Goal: Task Accomplishment & Management: Use online tool/utility

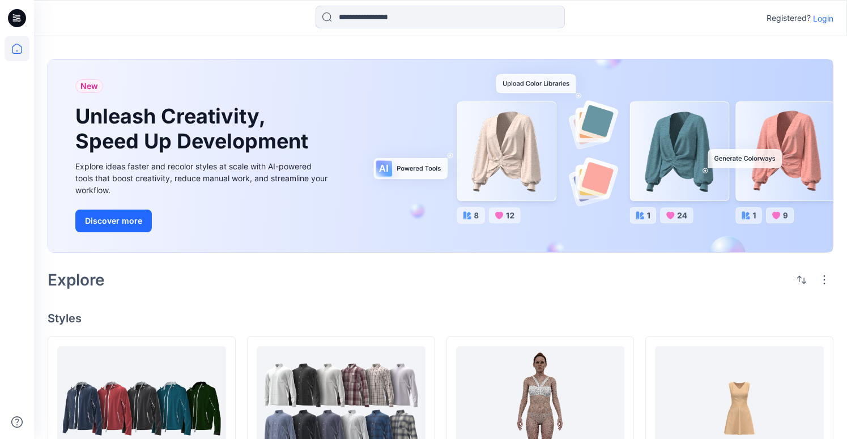
click at [817, 21] on p "Login" at bounding box center [823, 18] width 20 height 12
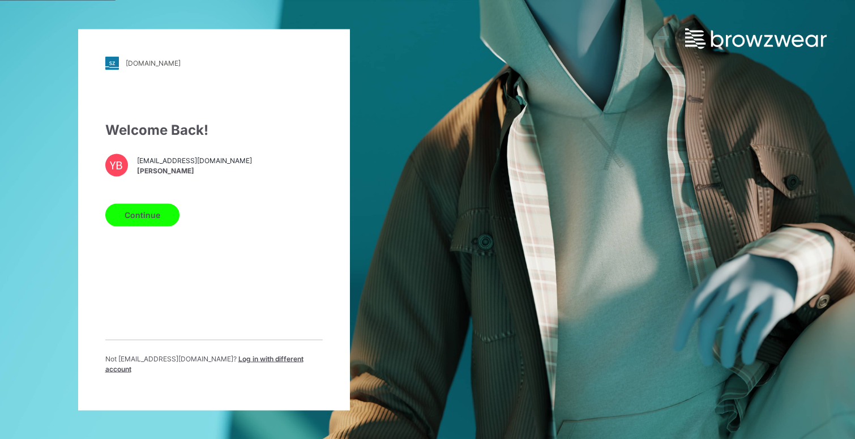
click at [153, 221] on button "Continue" at bounding box center [142, 214] width 74 height 23
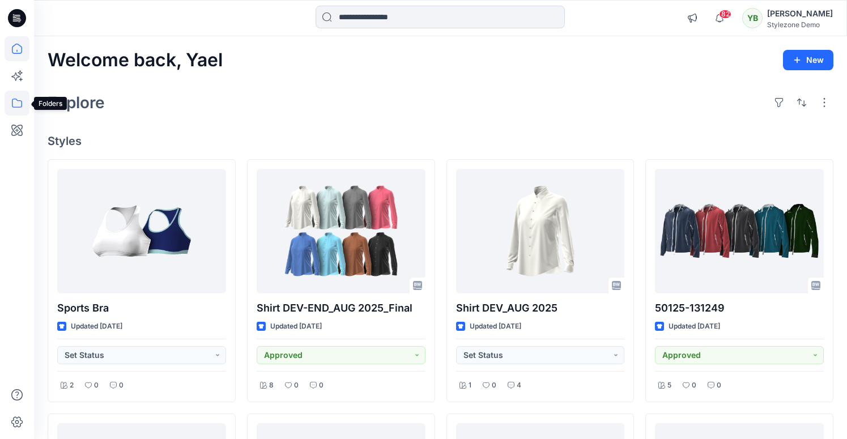
click at [20, 100] on icon at bounding box center [17, 103] width 25 height 25
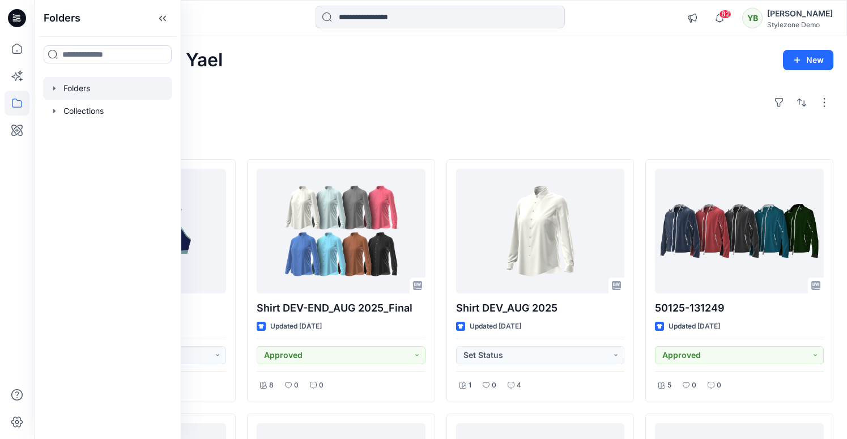
click at [56, 84] on icon "button" at bounding box center [54, 88] width 9 height 9
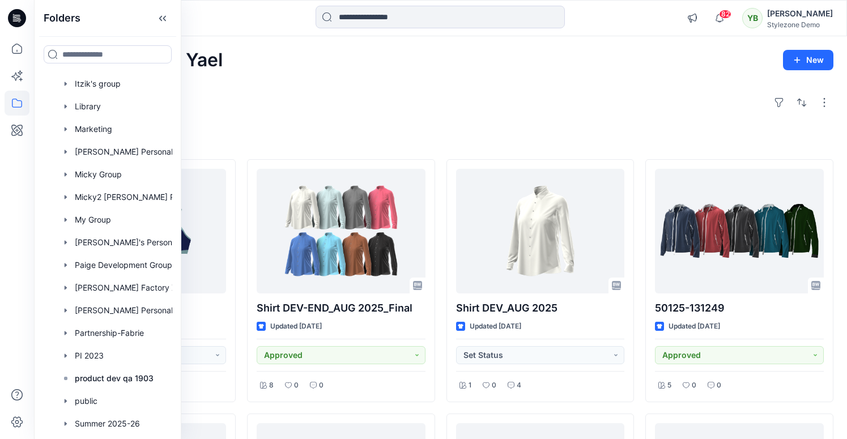
scroll to position [524, 0]
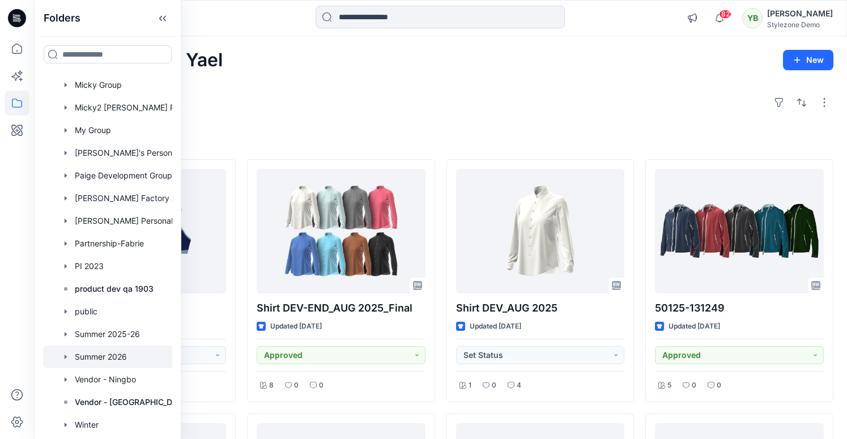
click at [117, 354] on div at bounding box center [122, 356] width 159 height 23
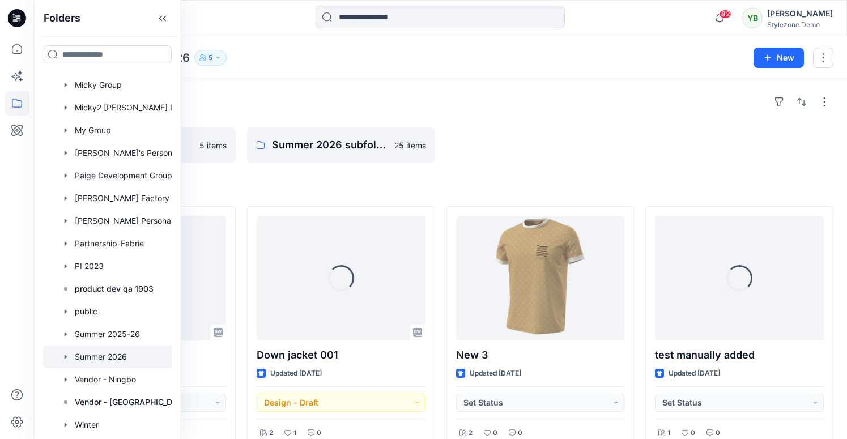
click at [219, 100] on div "Folders" at bounding box center [441, 102] width 786 height 18
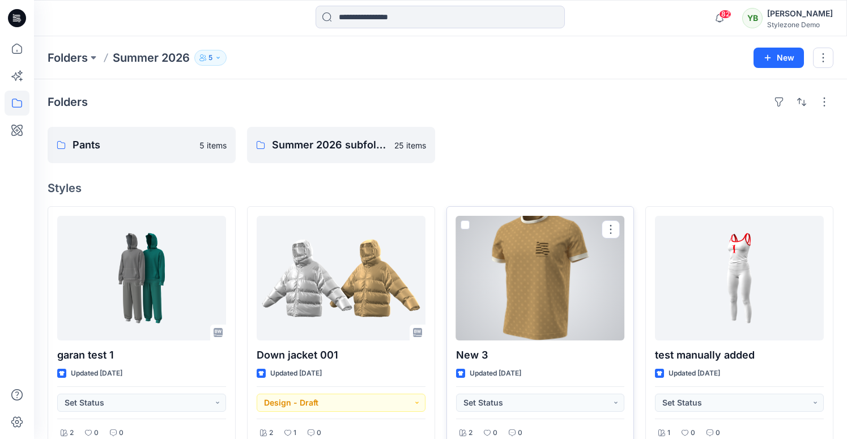
click at [461, 224] on span at bounding box center [464, 224] width 9 height 9
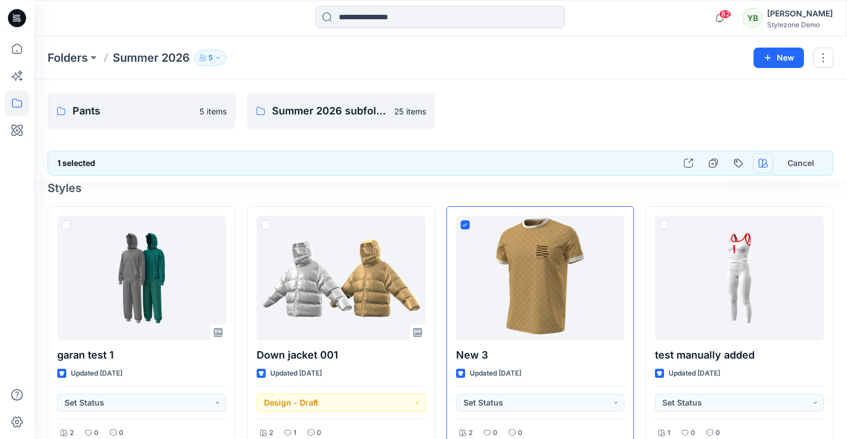
click at [763, 164] on icon "button" at bounding box center [762, 163] width 9 height 9
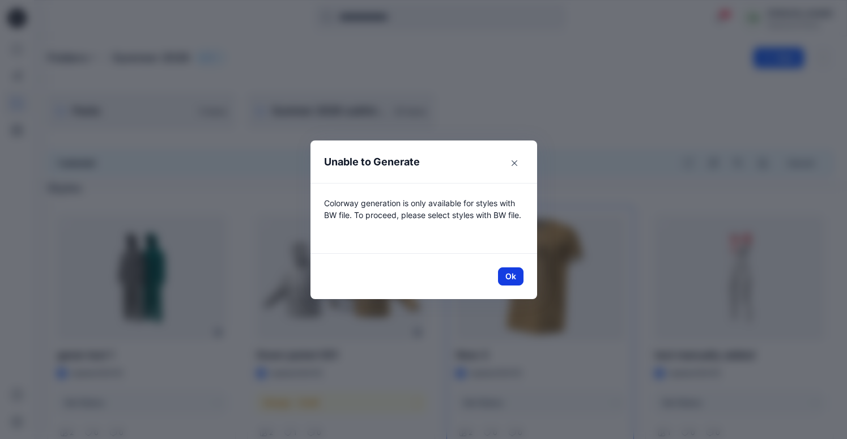
click at [523, 273] on button "Ok" at bounding box center [510, 276] width 25 height 18
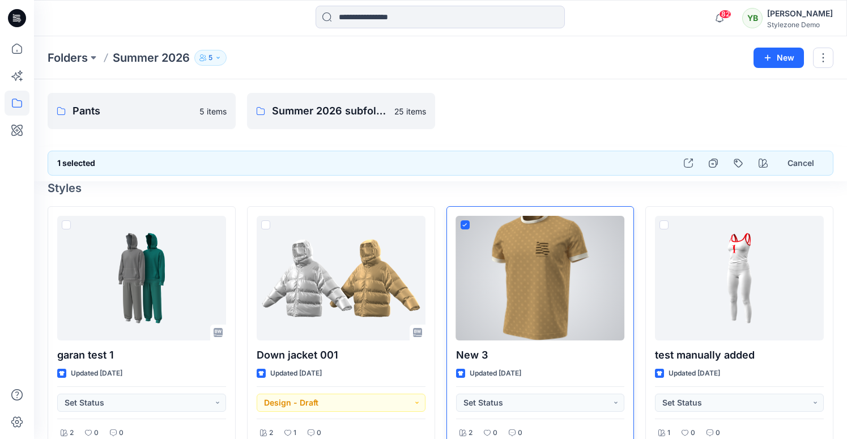
click at [460, 224] on span at bounding box center [464, 224] width 9 height 9
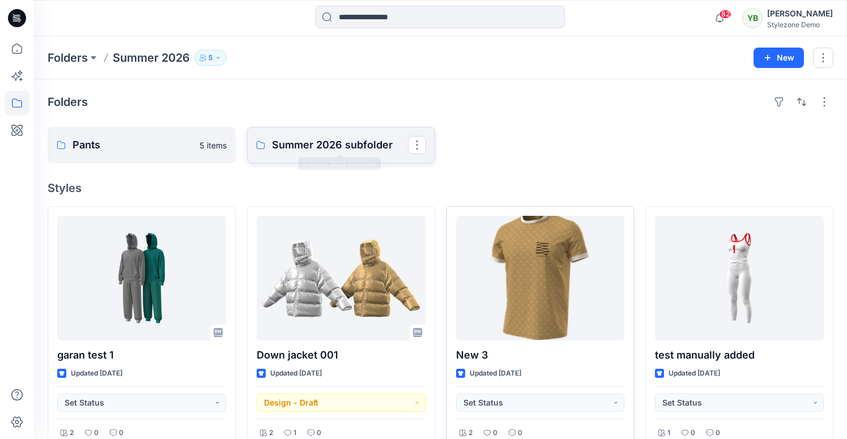
click at [314, 150] on p "Summer 2026 subfolder" at bounding box center [340, 145] width 136 height 16
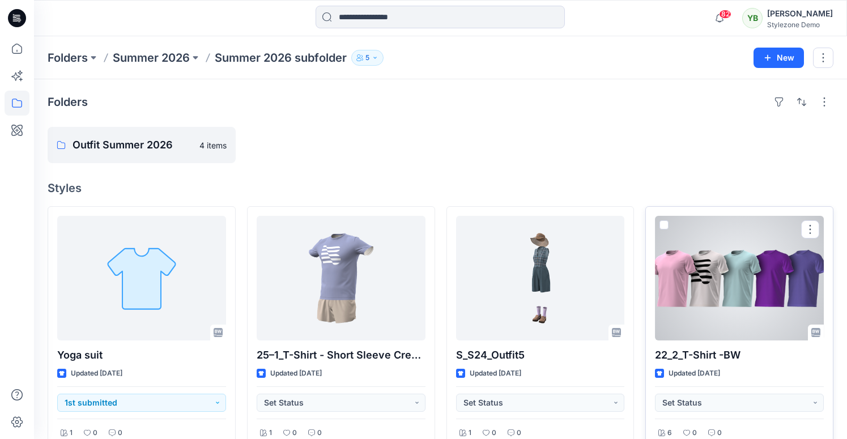
click at [664, 224] on span at bounding box center [663, 224] width 9 height 9
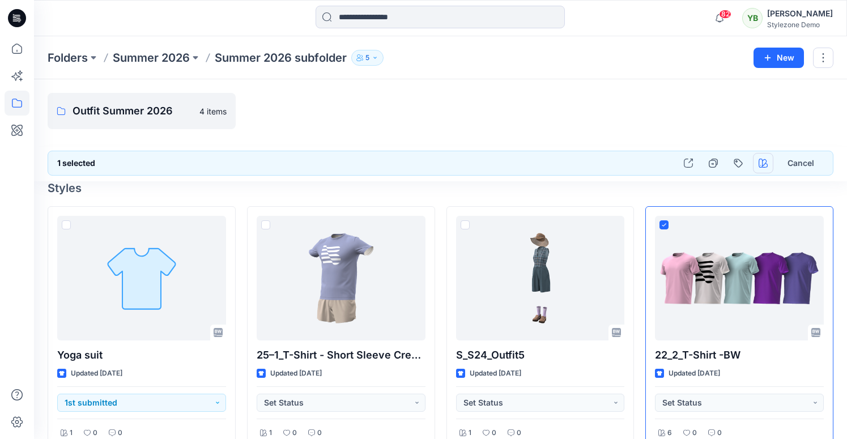
click at [766, 167] on icon "button" at bounding box center [762, 163] width 9 height 9
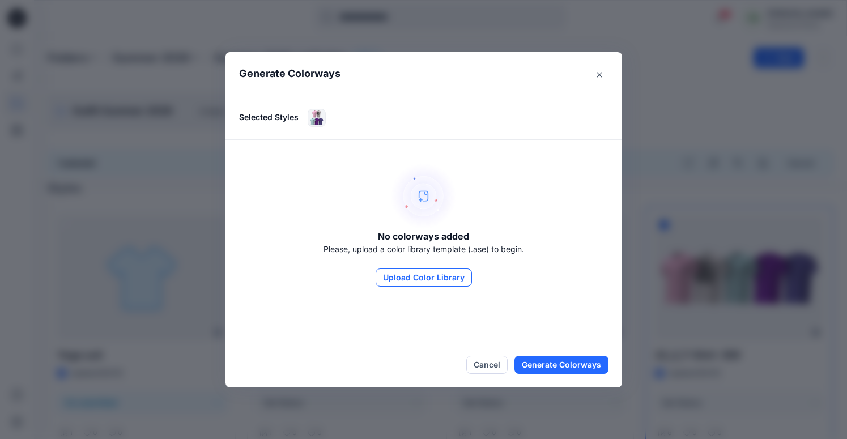
click at [439, 282] on button "Upload Color Library" at bounding box center [423, 277] width 96 height 18
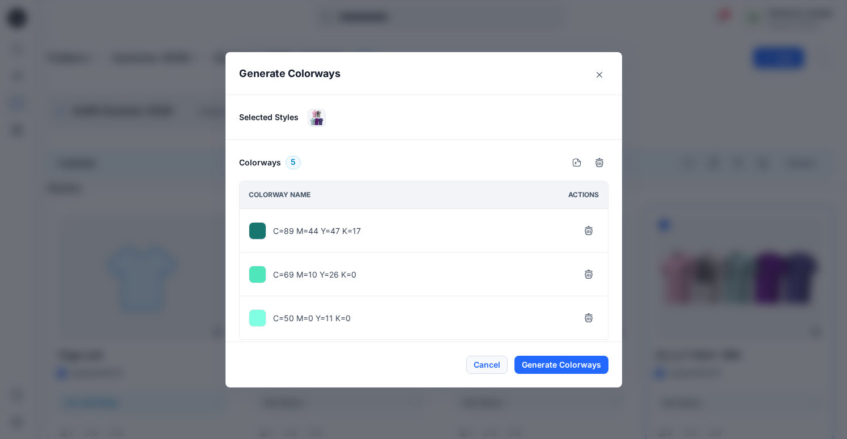
click at [484, 372] on button "Cancel" at bounding box center [486, 365] width 41 height 18
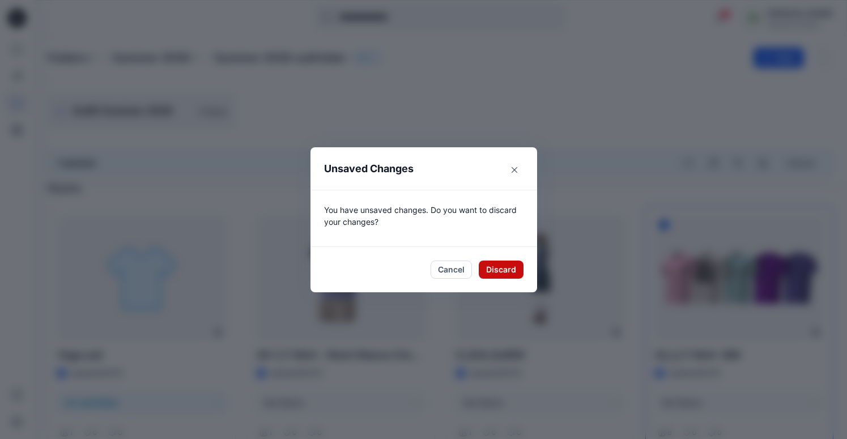
click at [505, 275] on button "Discard" at bounding box center [501, 270] width 45 height 18
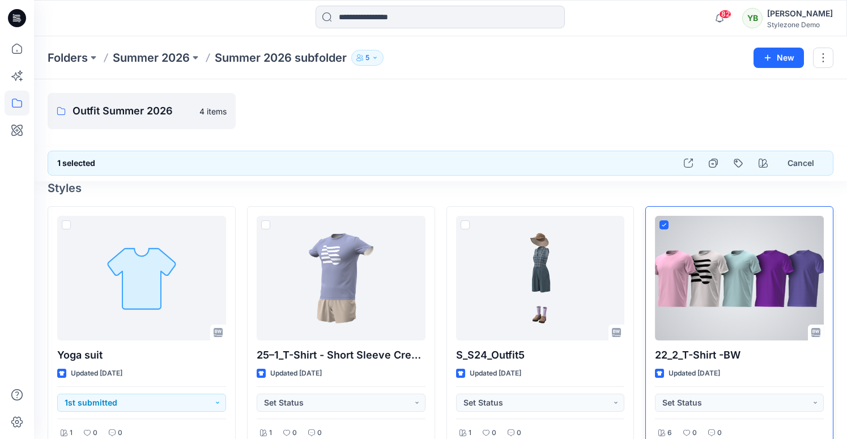
click at [662, 221] on span at bounding box center [663, 224] width 9 height 9
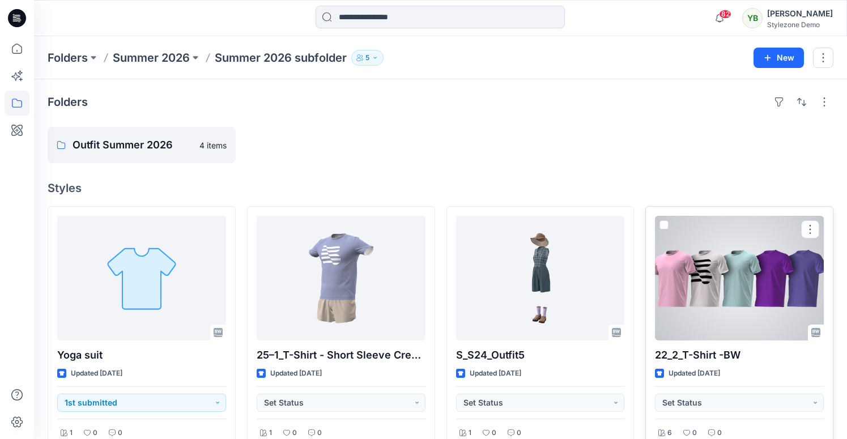
click at [689, 272] on div at bounding box center [739, 278] width 169 height 125
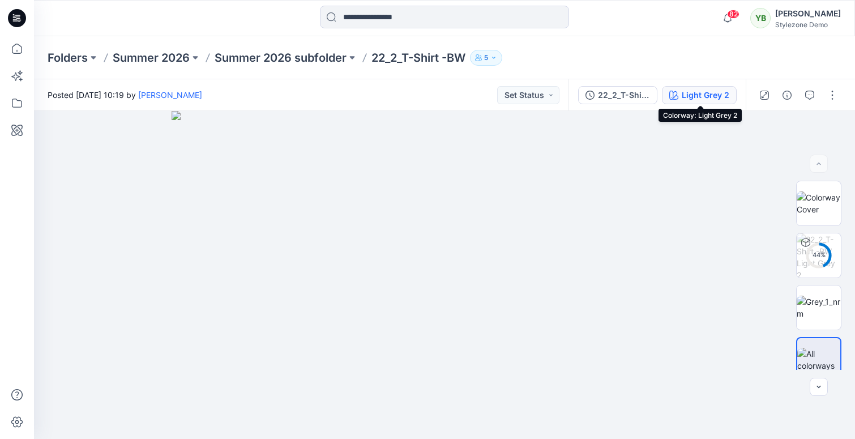
click at [697, 98] on div "Light Grey 2" at bounding box center [706, 95] width 48 height 12
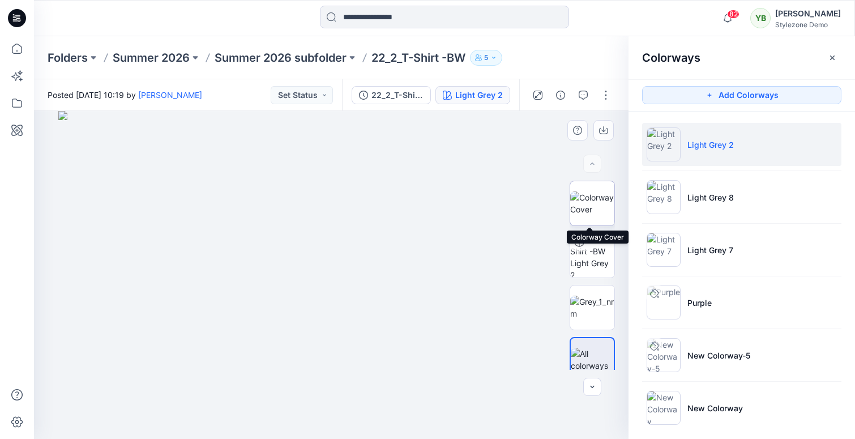
click at [601, 213] on img at bounding box center [592, 203] width 44 height 24
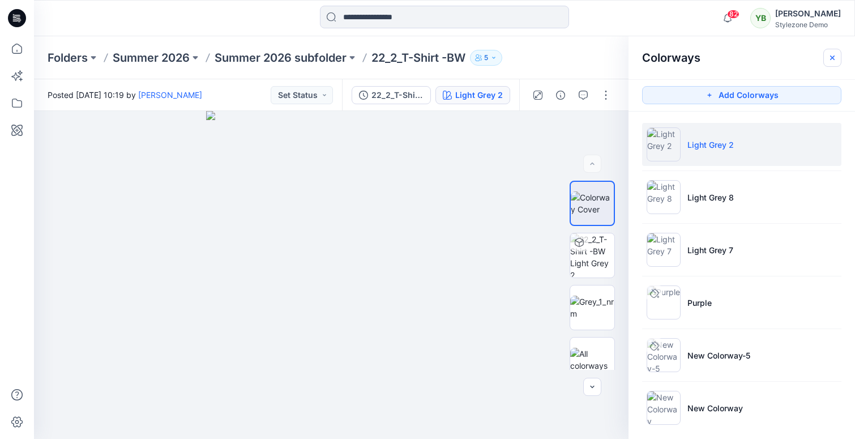
click at [834, 61] on icon "button" at bounding box center [832, 57] width 9 height 9
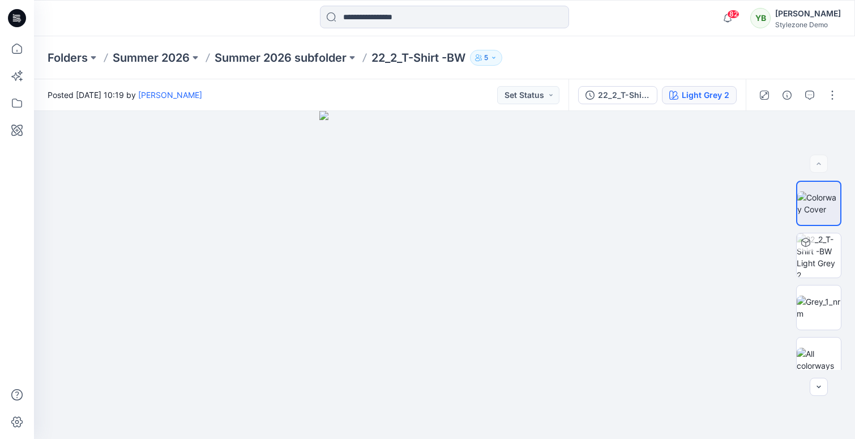
click at [698, 99] on div "Light Grey 2" at bounding box center [706, 95] width 48 height 12
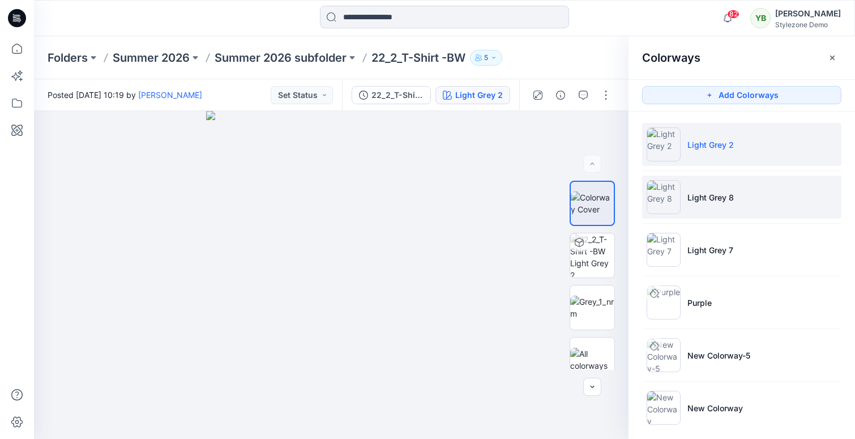
click at [716, 189] on li "Light Grey 8" at bounding box center [741, 197] width 199 height 43
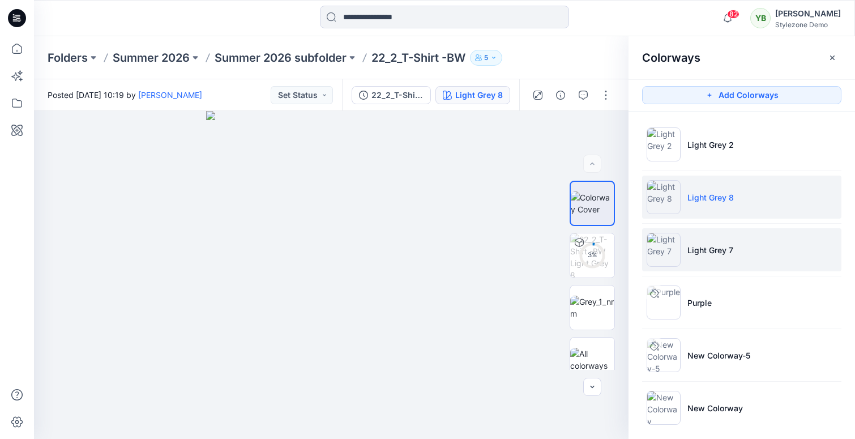
click at [718, 236] on li "Light Grey 7" at bounding box center [741, 249] width 199 height 43
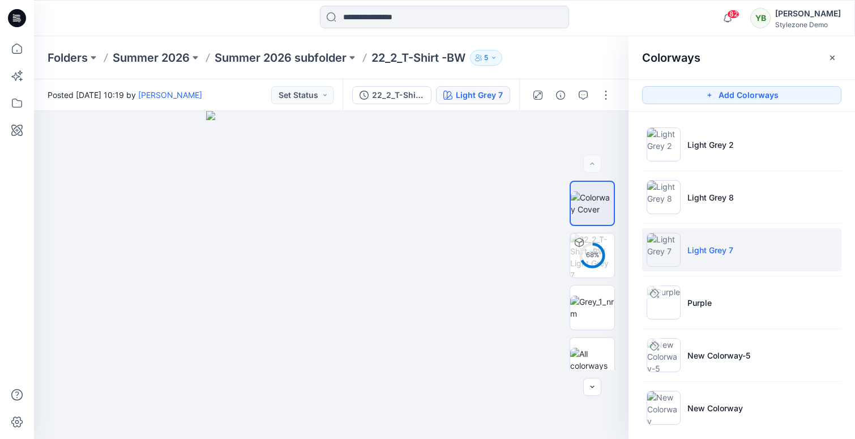
click at [829, 61] on icon "button" at bounding box center [832, 57] width 9 height 9
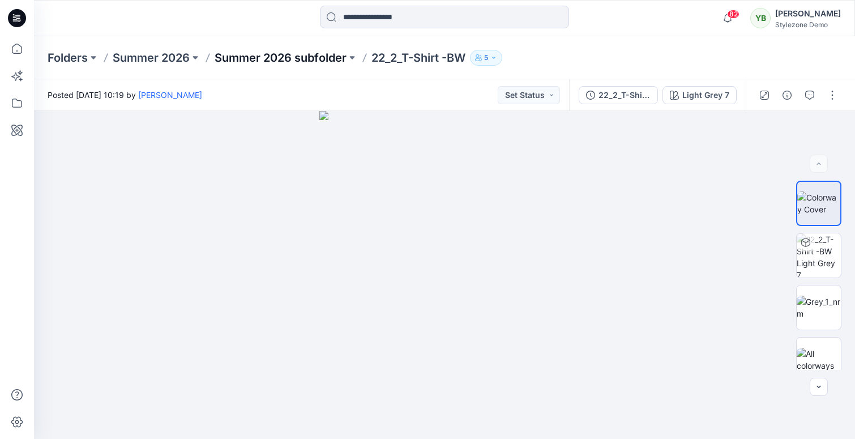
click at [312, 63] on p "Summer 2026 subfolder" at bounding box center [281, 58] width 132 height 16
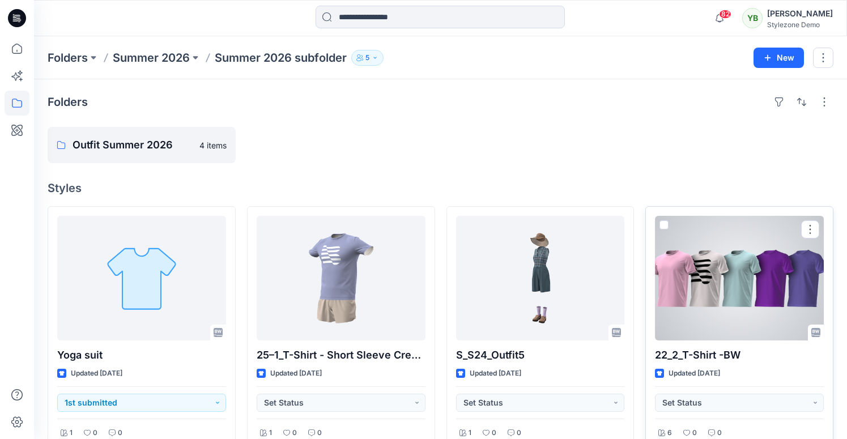
click at [665, 224] on span at bounding box center [663, 224] width 9 height 9
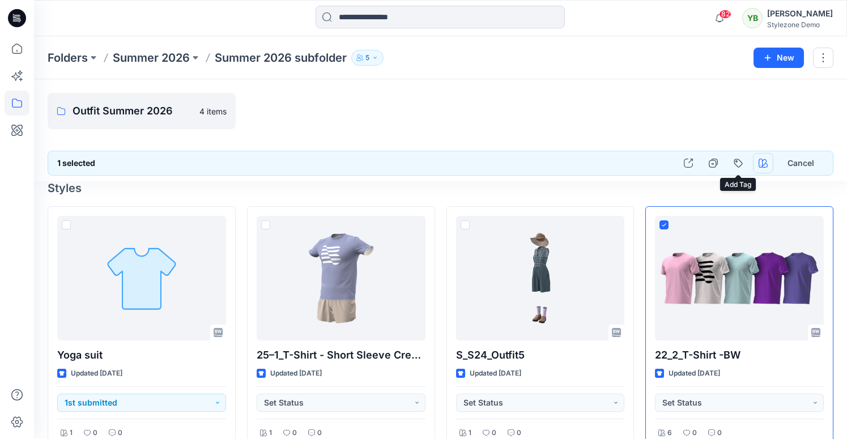
click at [762, 163] on icon "button" at bounding box center [762, 163] width 9 height 9
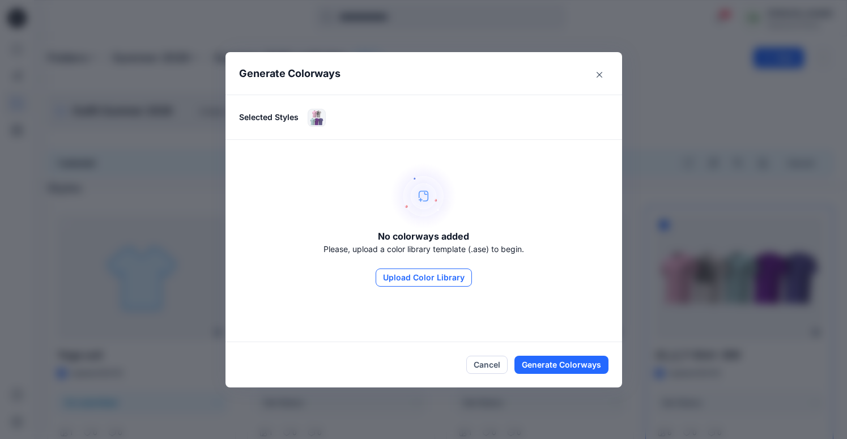
click at [419, 284] on button "Upload Color Library" at bounding box center [423, 277] width 96 height 18
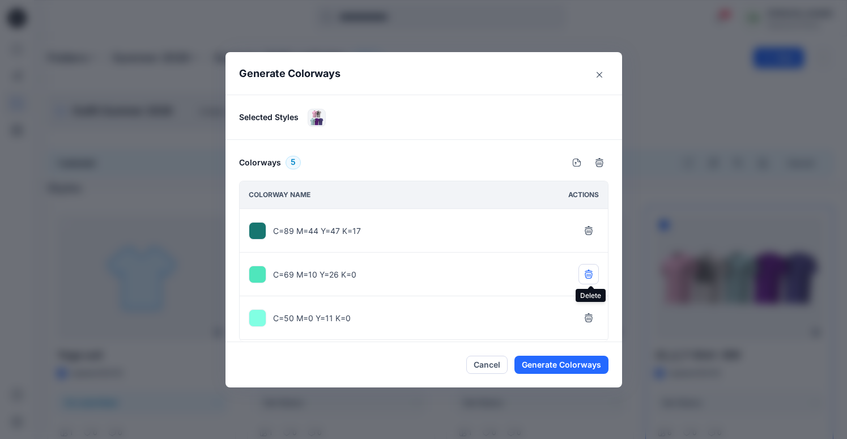
click at [590, 276] on icon "button" at bounding box center [588, 274] width 9 height 9
click at [587, 274] on icon "button" at bounding box center [588, 274] width 9 height 9
click at [593, 276] on icon "button" at bounding box center [588, 274] width 9 height 9
click at [592, 276] on icon "button" at bounding box center [587, 273] width 7 height 7
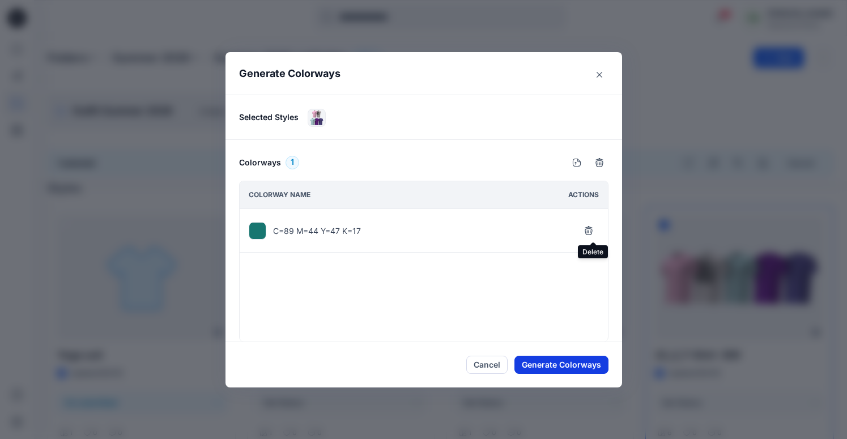
click at [545, 362] on button "Generate Colorways" at bounding box center [561, 365] width 94 height 18
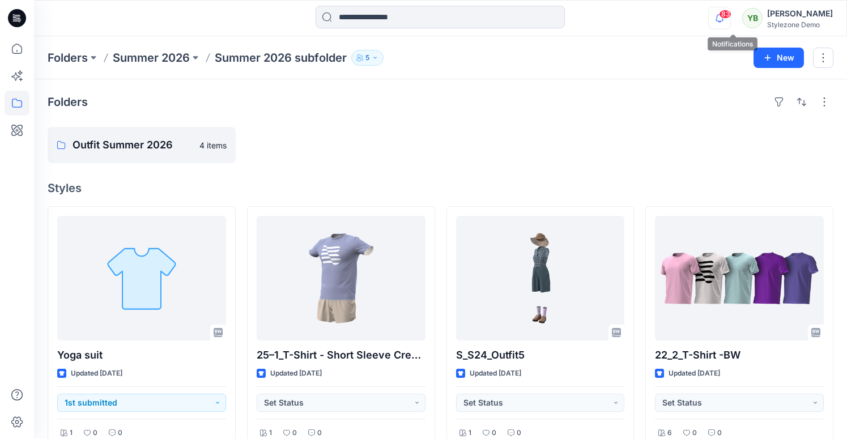
click at [730, 23] on icon "button" at bounding box center [719, 18] width 22 height 23
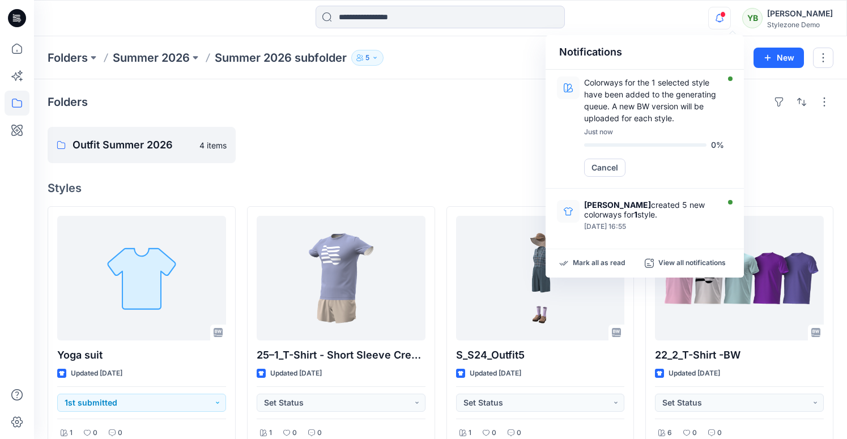
click at [527, 132] on div at bounding box center [540, 145] width 188 height 36
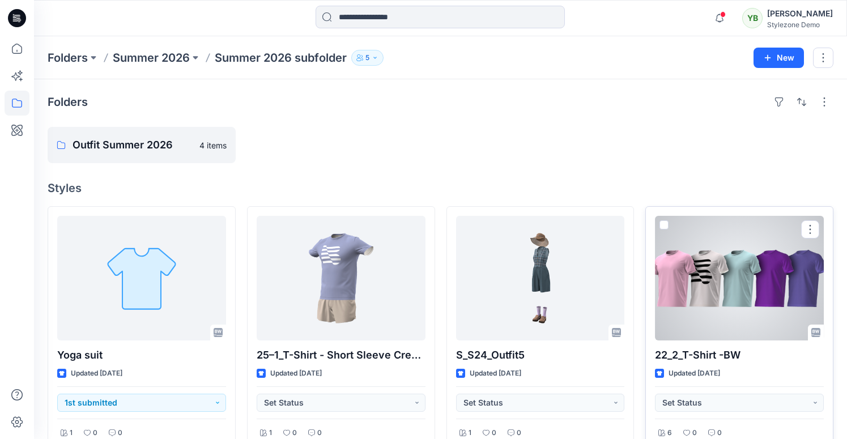
click at [712, 266] on div at bounding box center [739, 278] width 169 height 125
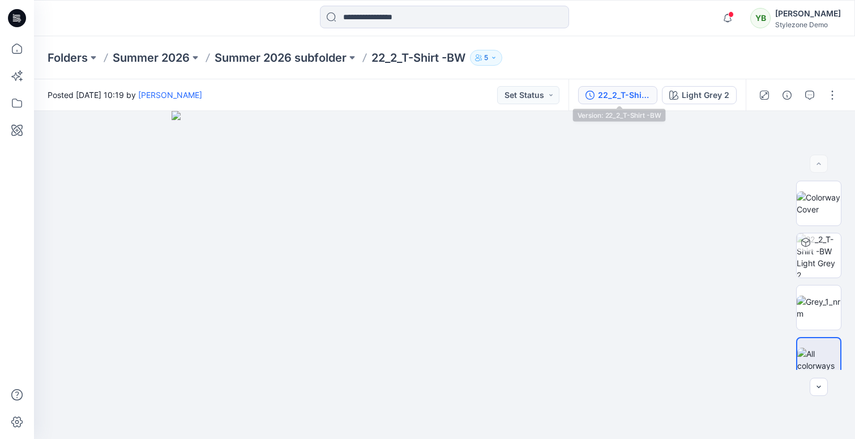
click at [614, 96] on div "22_2_T-Shirt -BW" at bounding box center [624, 95] width 52 height 12
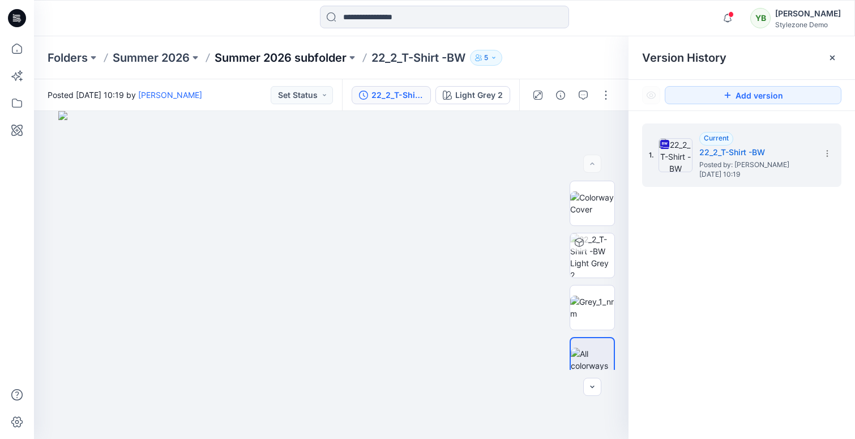
click at [308, 62] on p "Summer 2026 subfolder" at bounding box center [281, 58] width 132 height 16
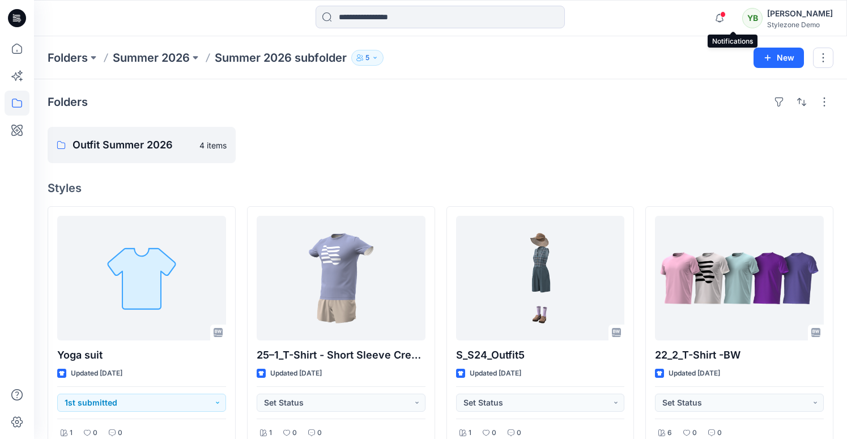
click at [725, 16] on span at bounding box center [723, 14] width 6 height 6
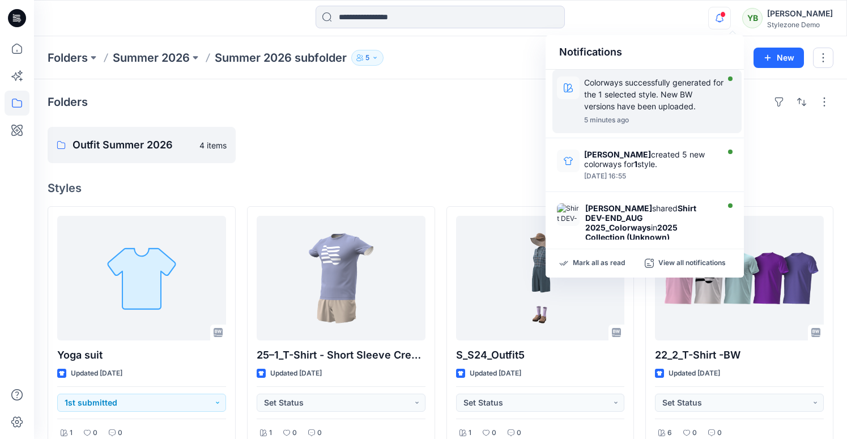
click at [637, 92] on p "Colorways successfully generated for the 1 selected style. New BW versions have…" at bounding box center [654, 94] width 140 height 36
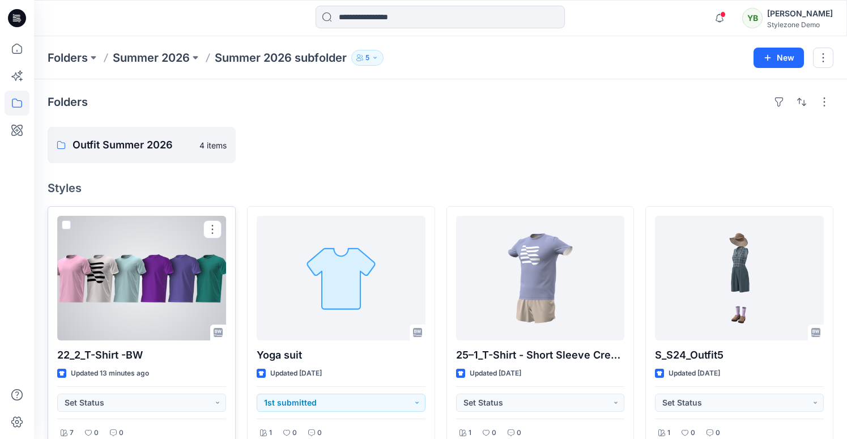
click at [189, 282] on div at bounding box center [141, 278] width 169 height 125
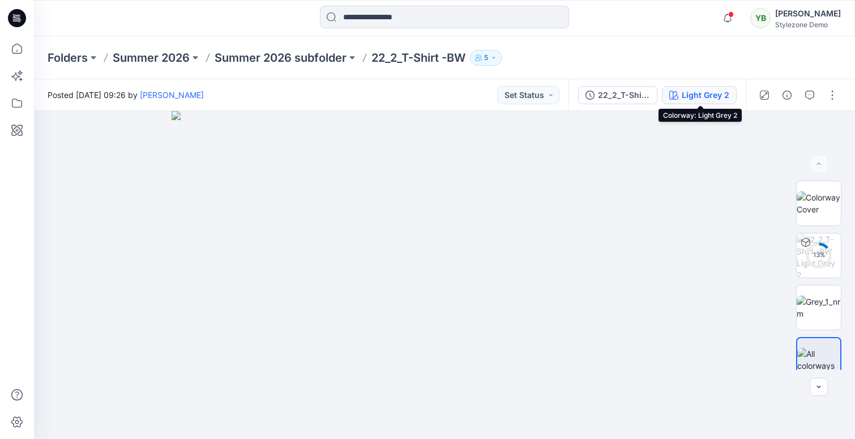
click at [690, 93] on div "Light Grey 2" at bounding box center [706, 95] width 48 height 12
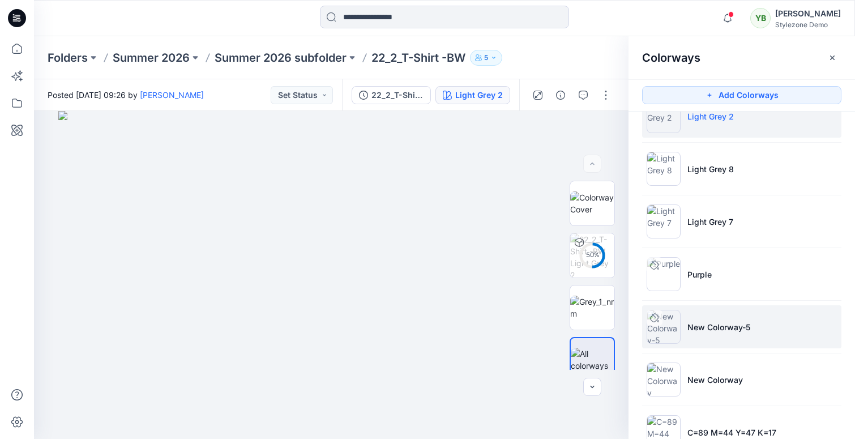
scroll to position [63, 0]
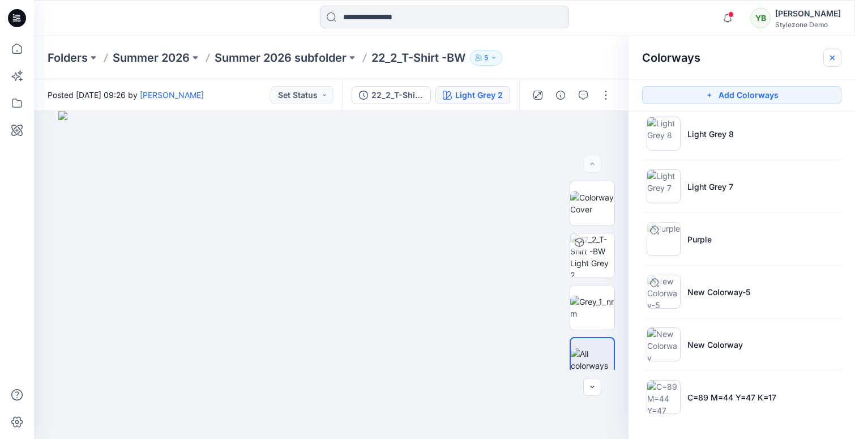
click at [839, 55] on button "button" at bounding box center [832, 58] width 18 height 18
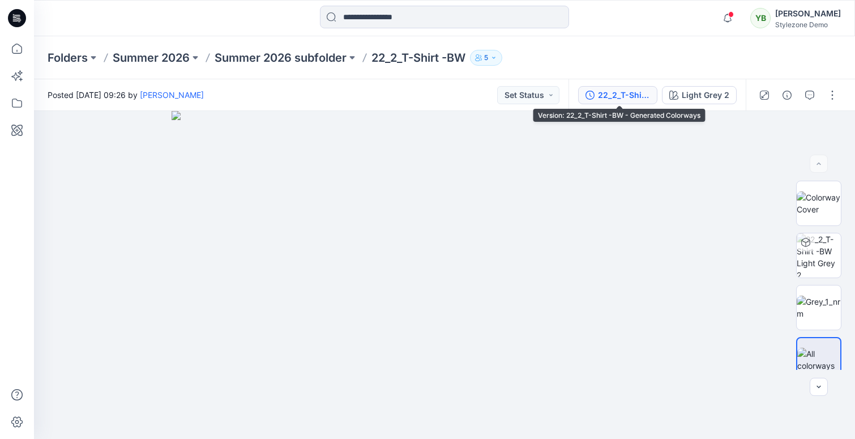
click at [610, 96] on div "22_2_T-Shirt -BW - Generated Colorways" at bounding box center [624, 95] width 52 height 12
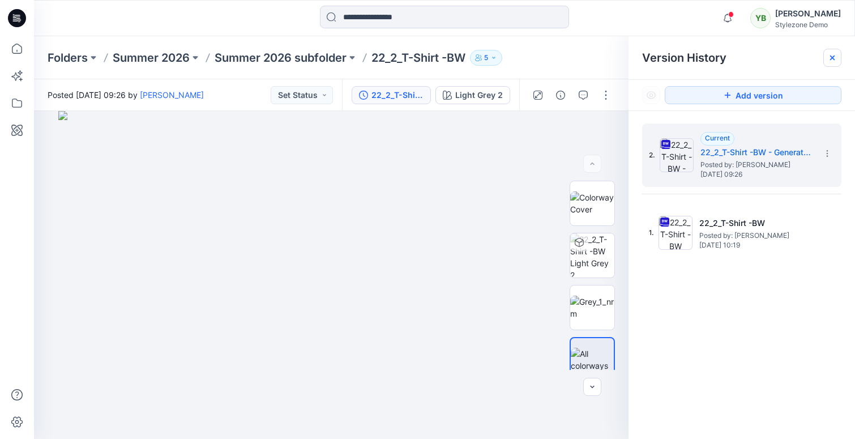
click at [829, 55] on icon at bounding box center [832, 57] width 9 height 9
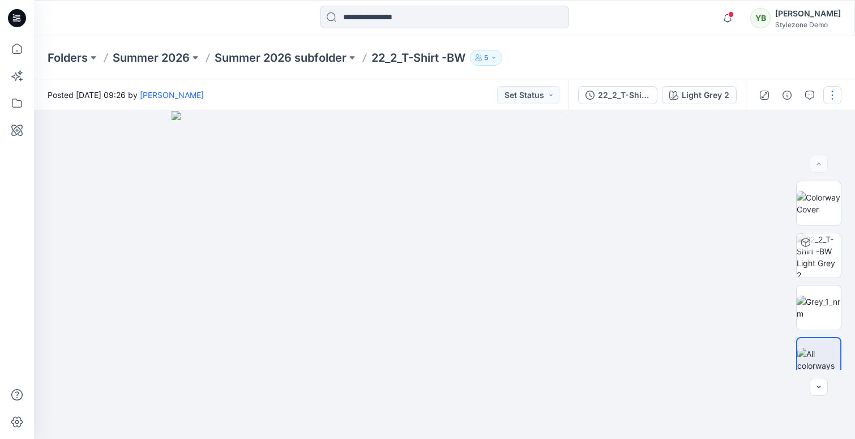
click at [831, 95] on button "button" at bounding box center [832, 95] width 18 height 18
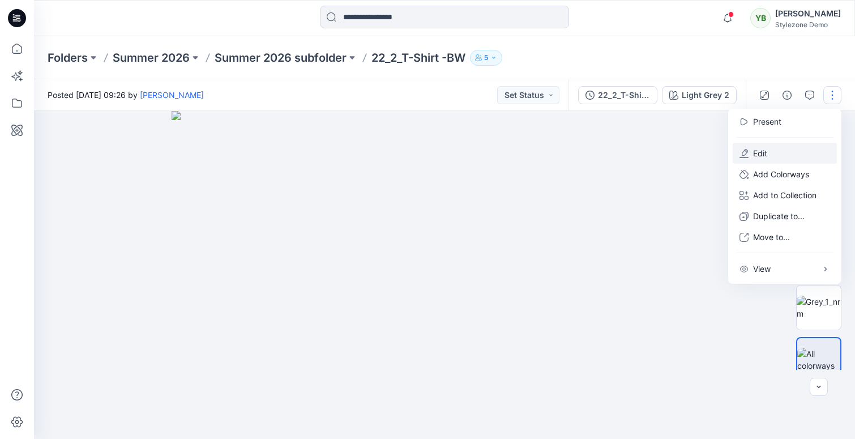
click at [779, 146] on button "Edit" at bounding box center [785, 153] width 104 height 21
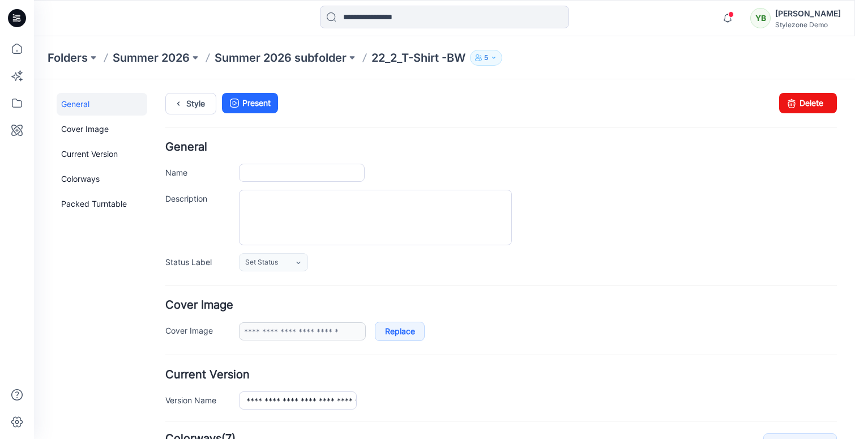
type input "**********"
click at [248, 172] on input "**********" at bounding box center [302, 173] width 126 height 18
type input "**********"
